Goal: Information Seeking & Learning: Find specific fact

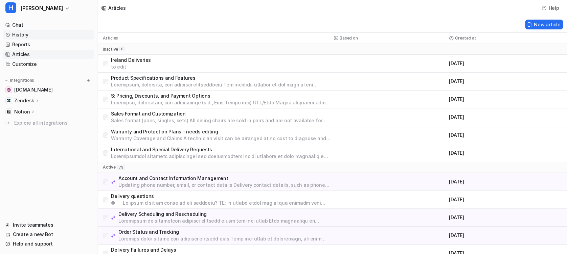
click at [30, 36] on link "History" at bounding box center [49, 34] width 92 height 9
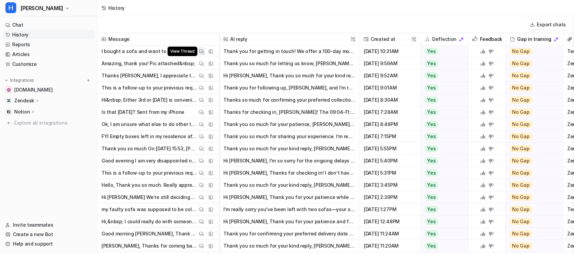
click at [203, 49] on img at bounding box center [201, 51] width 5 height 5
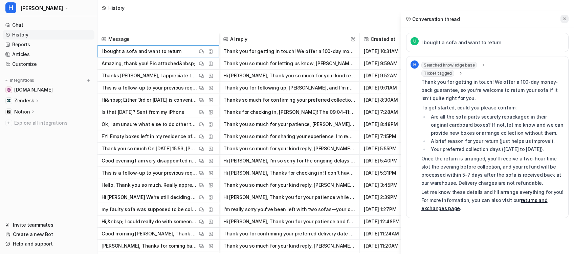
click at [564, 22] on button at bounding box center [564, 19] width 8 height 8
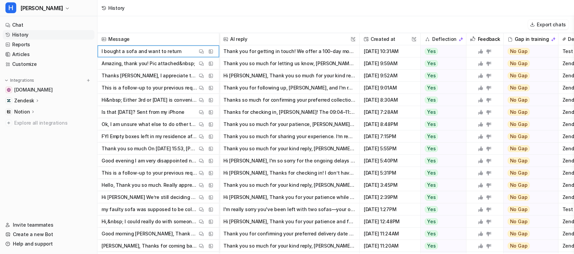
click at [479, 50] on icon at bounding box center [479, 51] width 5 height 5
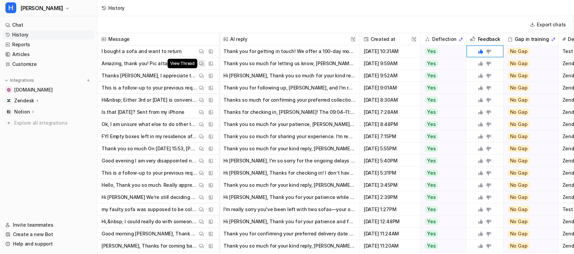
click at [202, 63] on img at bounding box center [201, 63] width 5 height 5
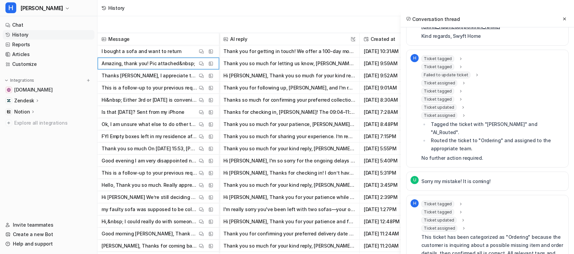
scroll to position [346, 0]
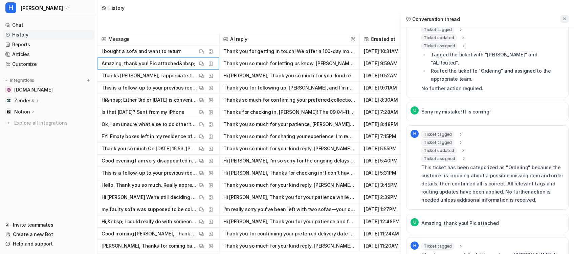
click at [563, 19] on icon at bounding box center [564, 19] width 5 height 5
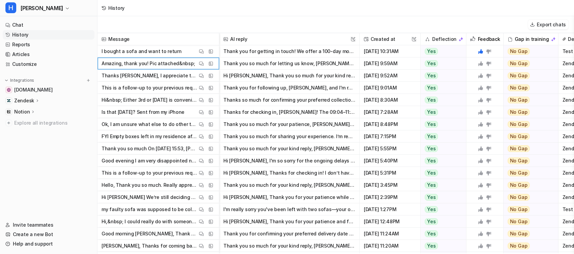
click at [480, 62] on icon at bounding box center [479, 63] width 5 height 5
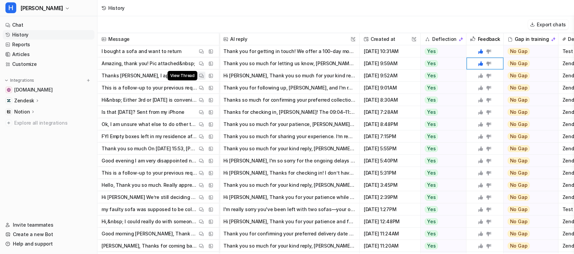
click at [197, 75] on span "View Thread" at bounding box center [182, 75] width 30 height 9
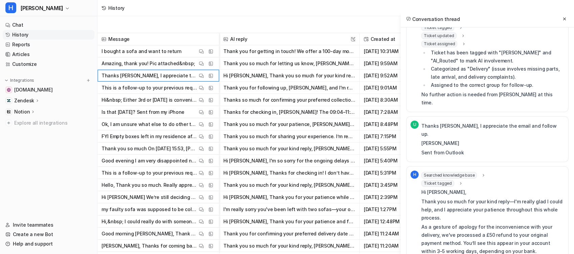
scroll to position [1105, 0]
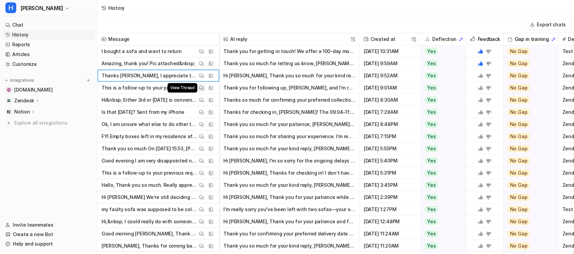
click at [201, 90] on button "View Thread" at bounding box center [201, 88] width 8 height 8
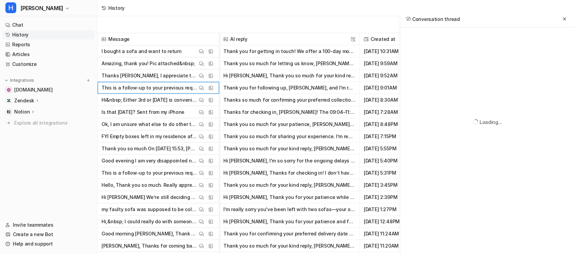
scroll to position [0, 0]
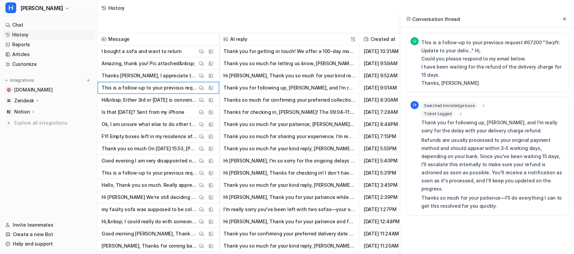
click at [422, 60] on p "This is a follow-up to your previous request #67200 "Swyft: Update to your deli…" at bounding box center [492, 63] width 143 height 49
drag, startPoint x: 422, startPoint y: 60, endPoint x: 421, endPoint y: 86, distance: 26.1
click at [421, 86] on p "This is a follow-up to your previous request #67200 "Swyft: Update to your deli…" at bounding box center [492, 63] width 143 height 49
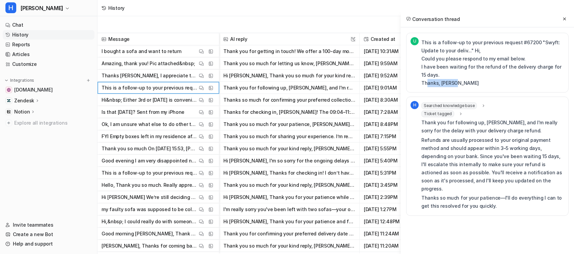
copy p "Thanks, [PERSON_NAME]"
click at [566, 16] on button at bounding box center [564, 19] width 8 height 8
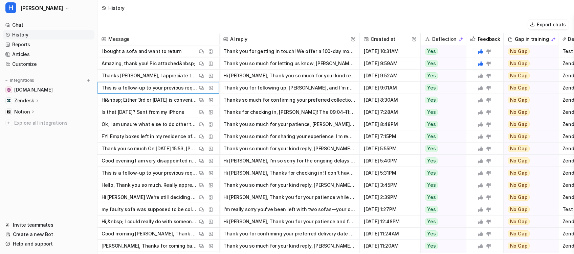
click at [482, 87] on icon at bounding box center [480, 88] width 5 height 5
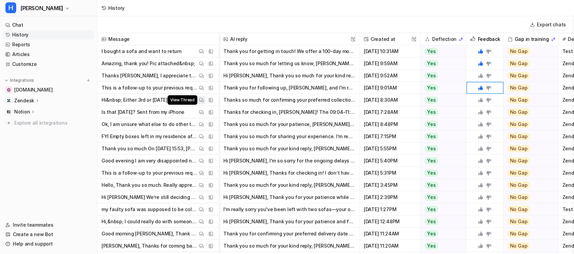
click at [200, 100] on img at bounding box center [201, 100] width 5 height 5
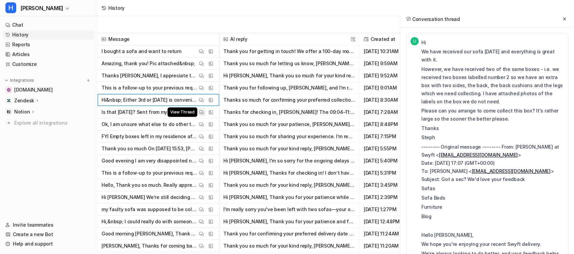
click at [200, 113] on img at bounding box center [201, 112] width 5 height 5
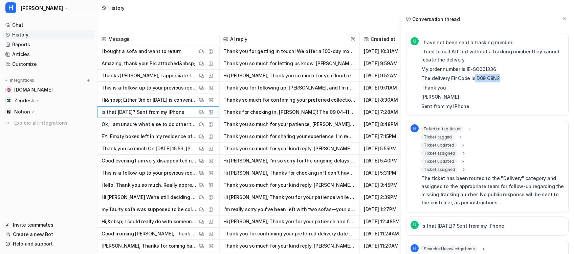
drag, startPoint x: 472, startPoint y: 76, endPoint x: 498, endPoint y: 78, distance: 25.4
click at [498, 78] on p "The delivery Eir Code is D09 C8N2" at bounding box center [492, 78] width 143 height 8
copy p "D09 C8N2"
